Goal: Transaction & Acquisition: Purchase product/service

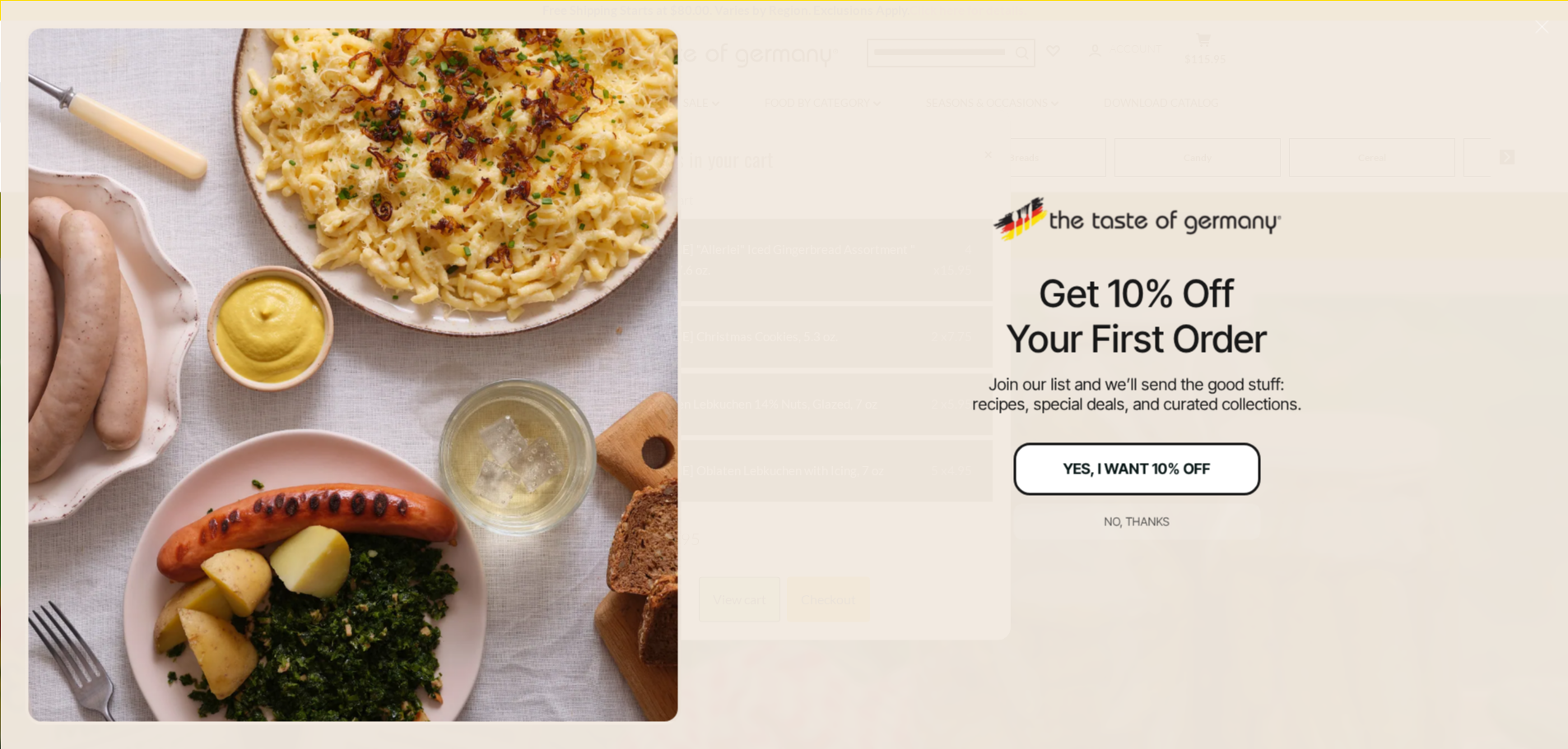
click at [1107, 463] on div "Yes, I Want 10% Off" at bounding box center [1137, 469] width 148 height 14
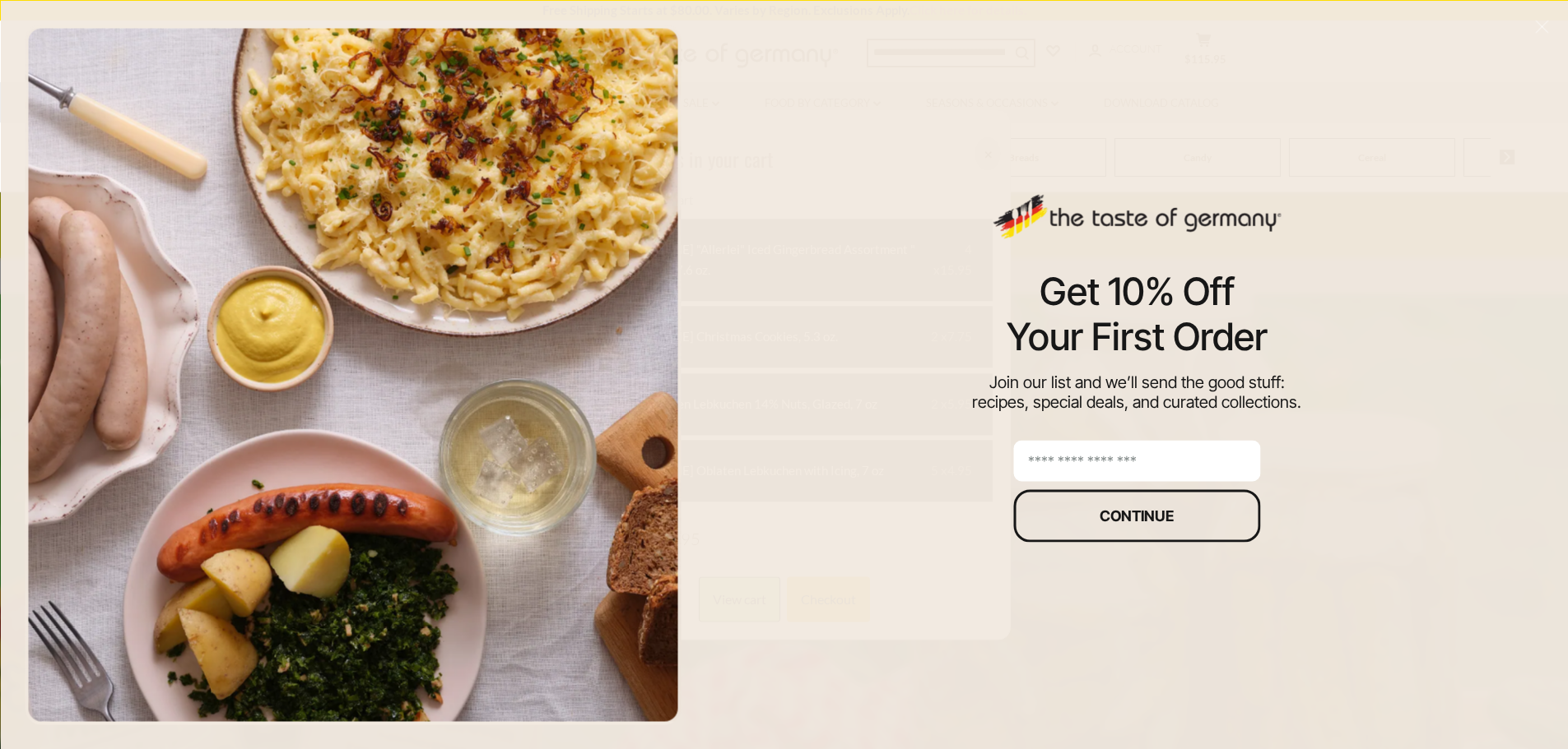
click at [1058, 461] on input "email" at bounding box center [1137, 460] width 247 height 41
type input "**********"
click at [1131, 519] on div "Continue" at bounding box center [1137, 516] width 74 height 14
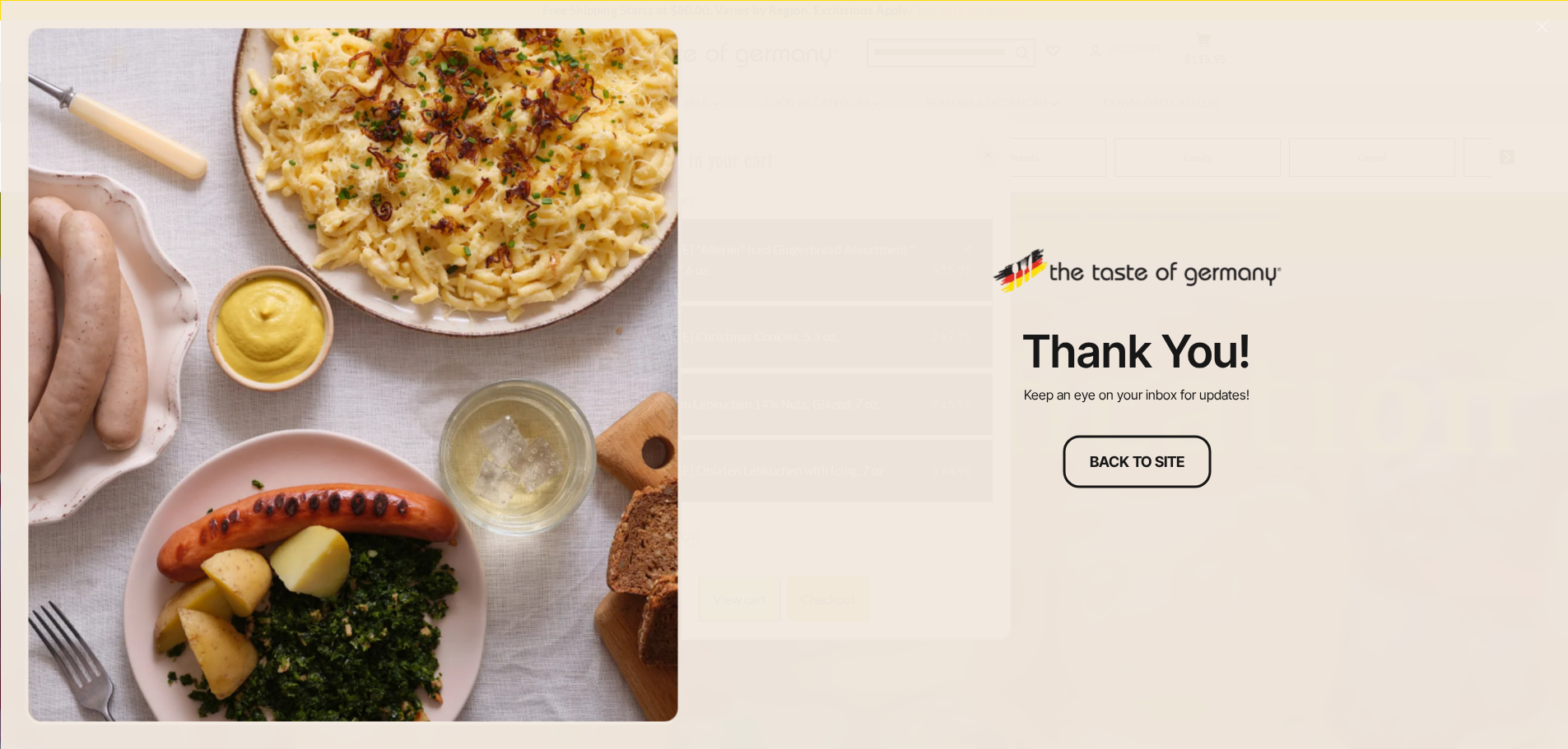
click at [1098, 458] on div "Back to site" at bounding box center [1137, 461] width 95 height 14
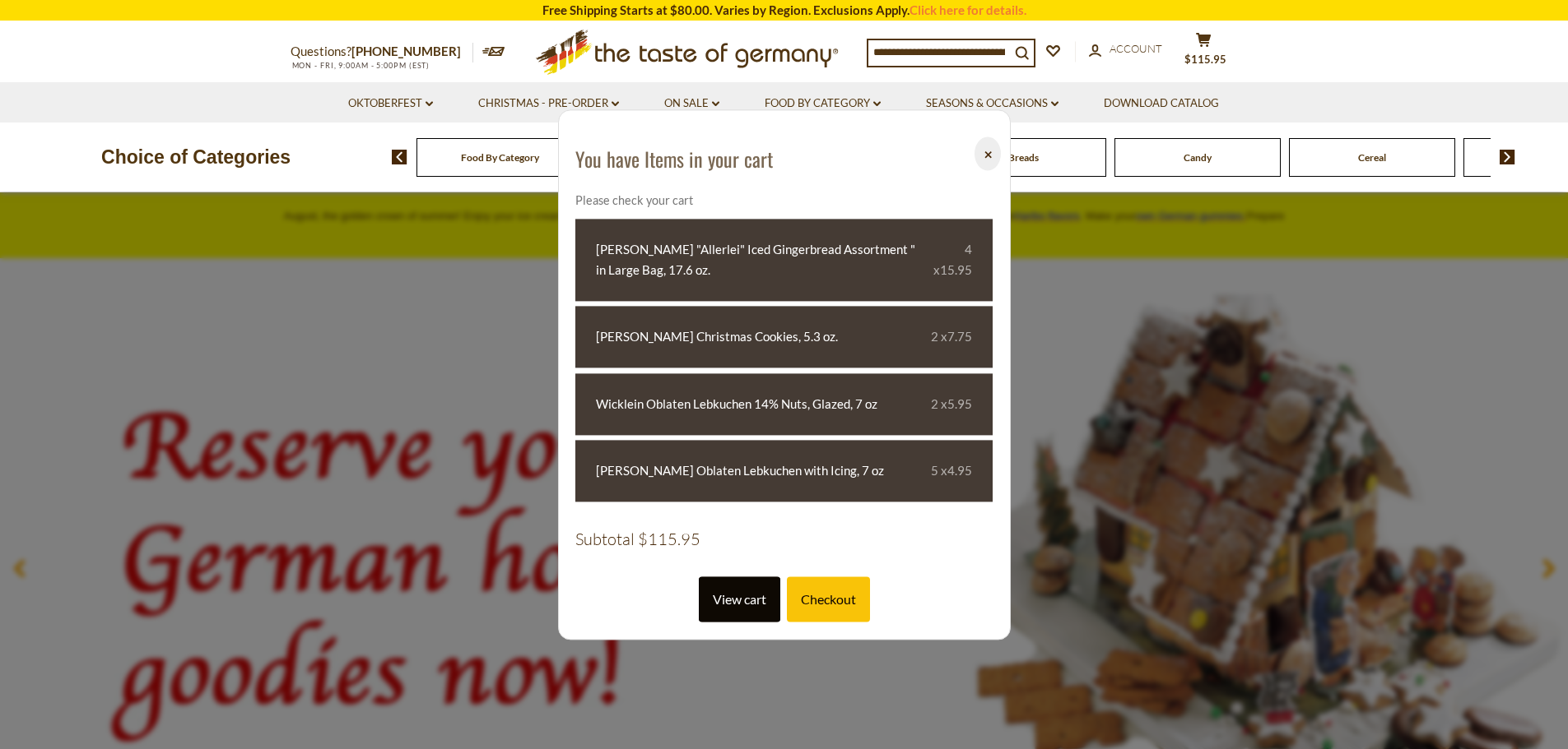
click at [747, 599] on link "View cart" at bounding box center [740, 599] width 82 height 45
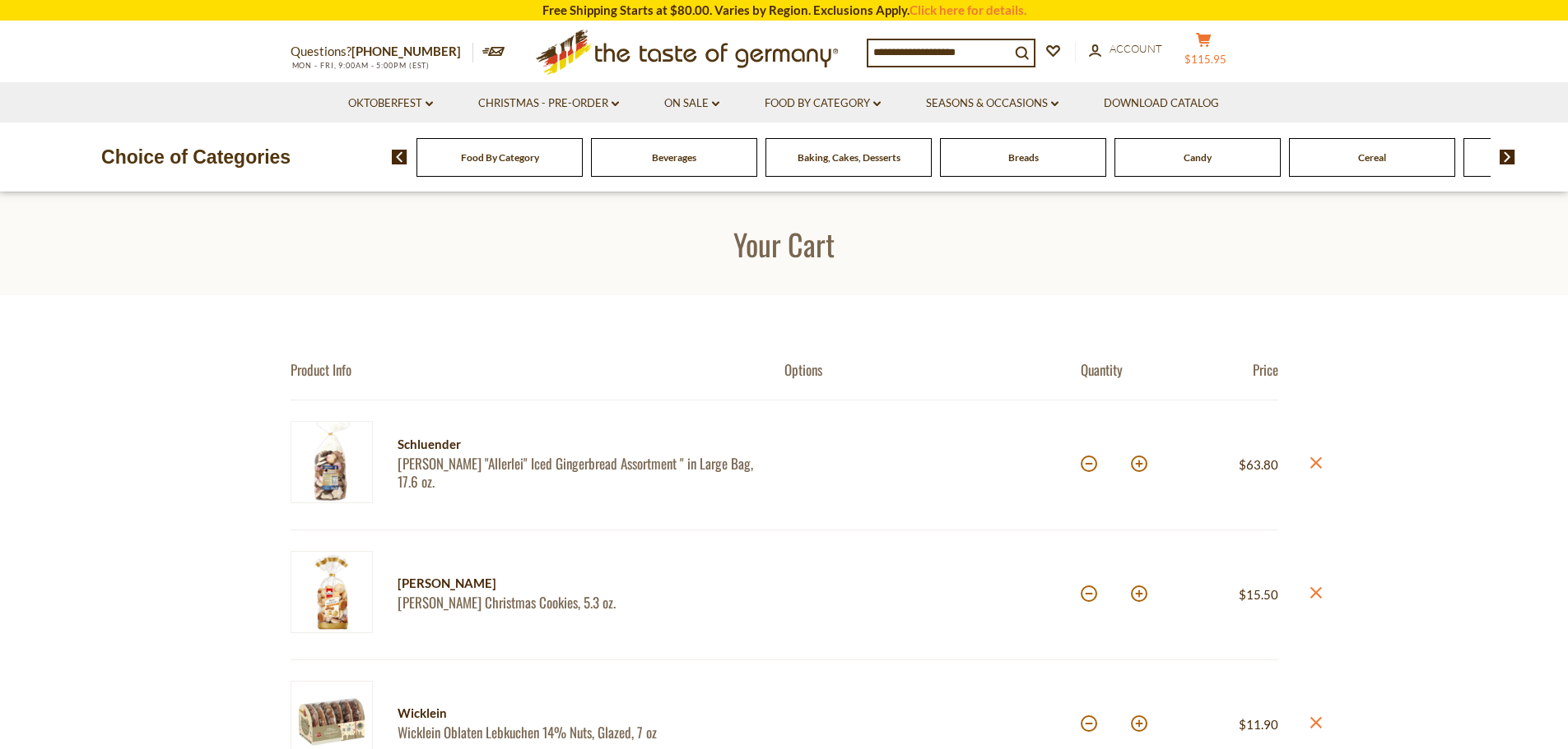
drag, startPoint x: 0, startPoint y: 0, endPoint x: 1209, endPoint y: 36, distance: 1209.5
click at [1209, 36] on icon at bounding box center [1203, 40] width 14 height 14
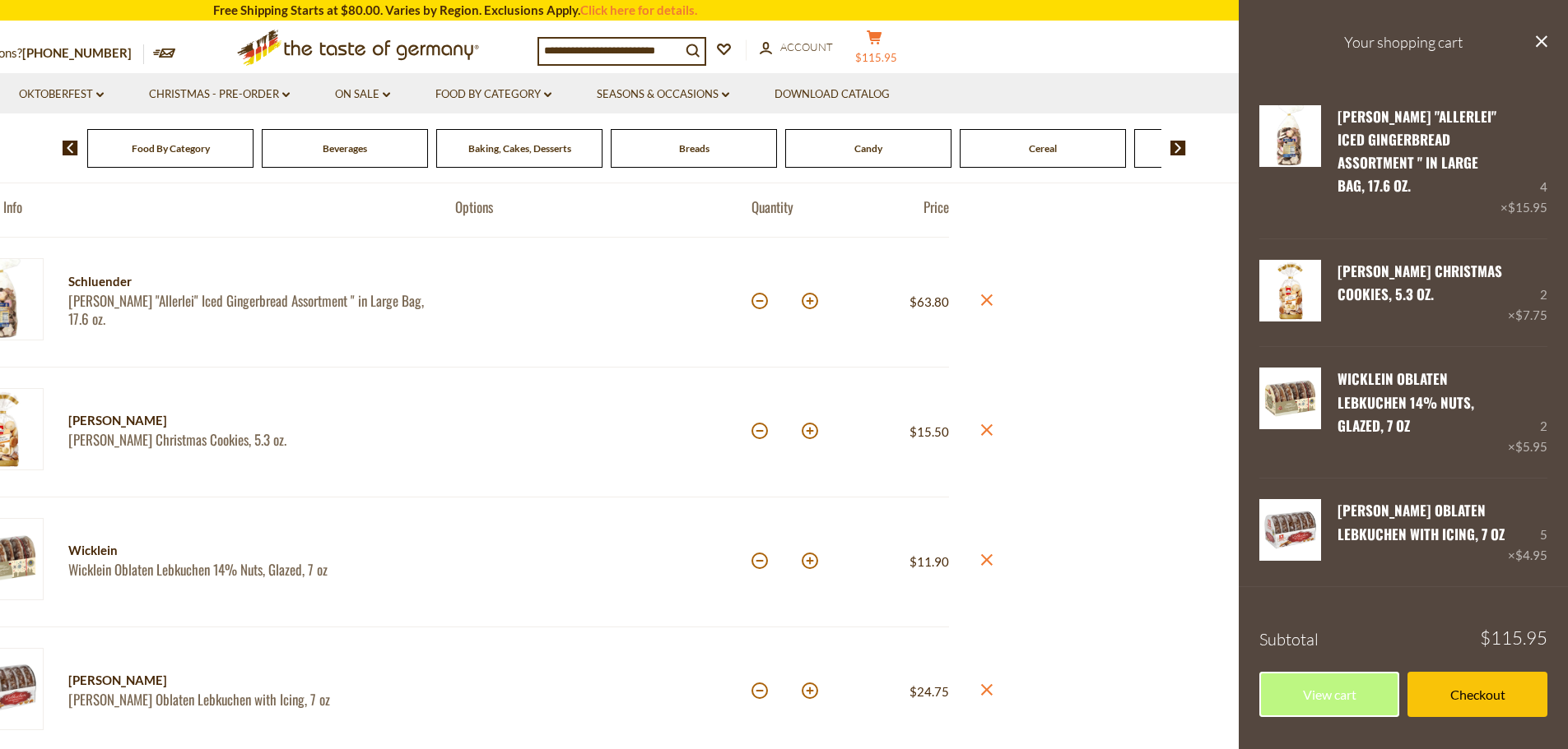
scroll to position [164, 0]
click at [759, 563] on button at bounding box center [759, 559] width 16 height 16
type input "*"
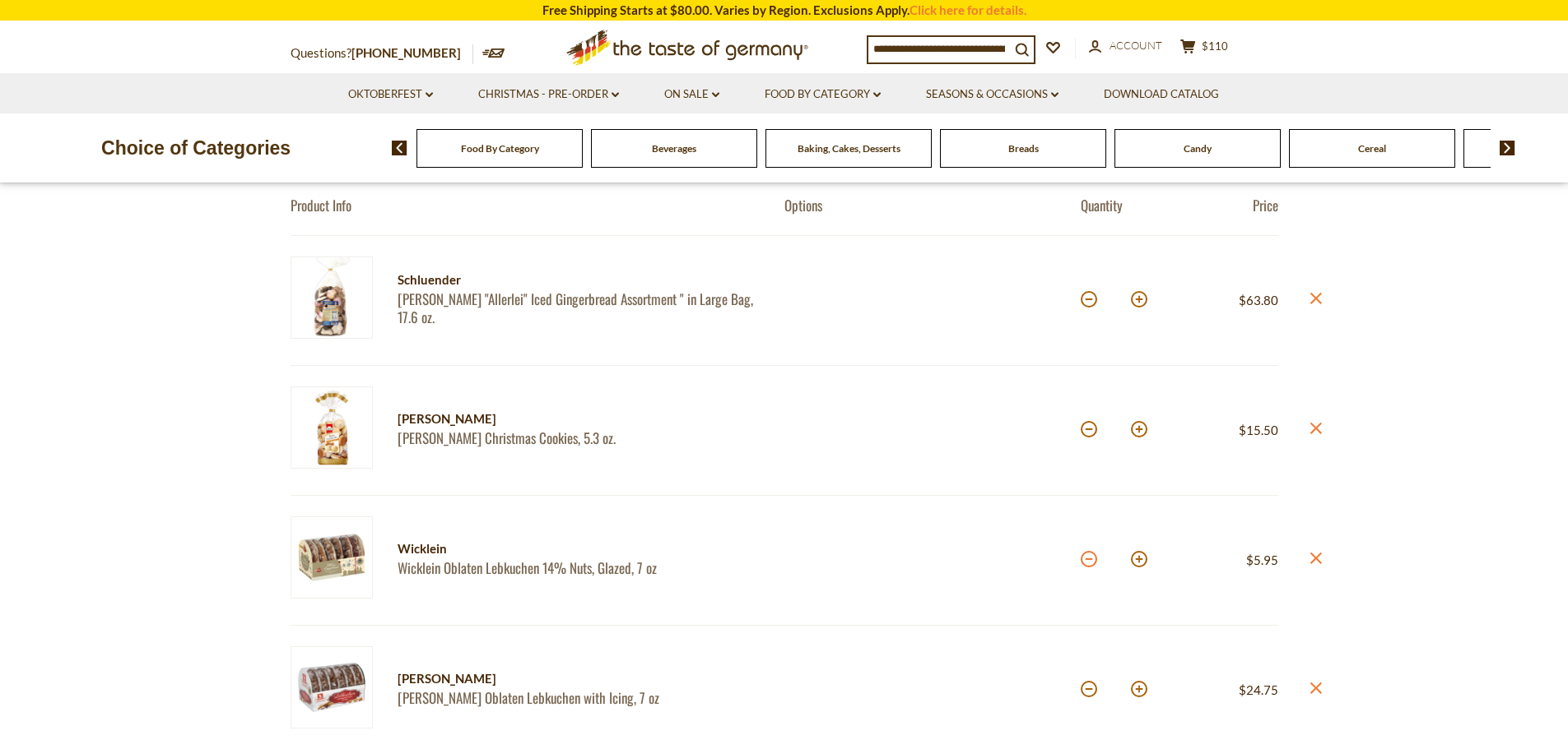
click at [1084, 562] on button at bounding box center [1089, 559] width 16 height 16
type input "*"
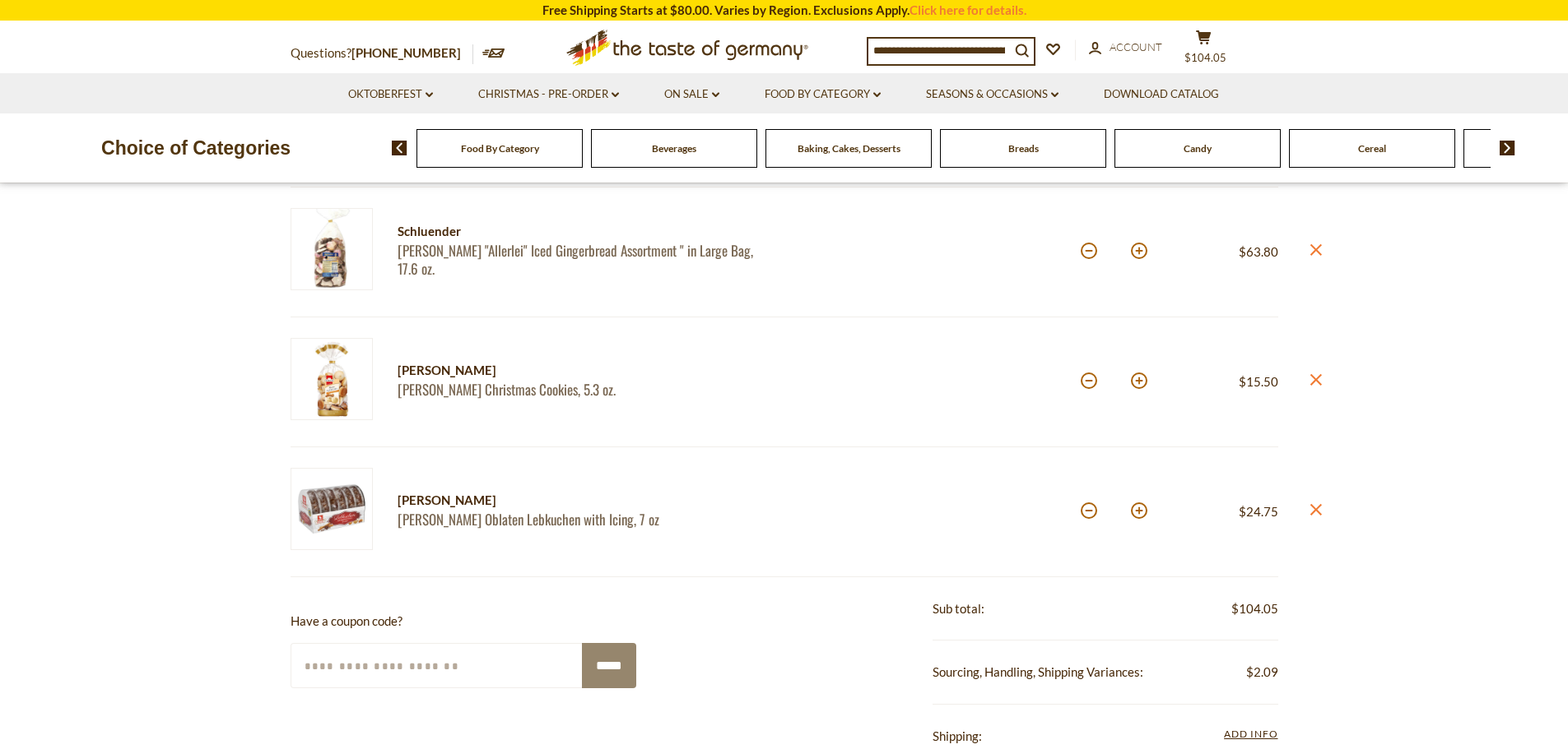
scroll to position [0, 0]
